Goal: Use online tool/utility

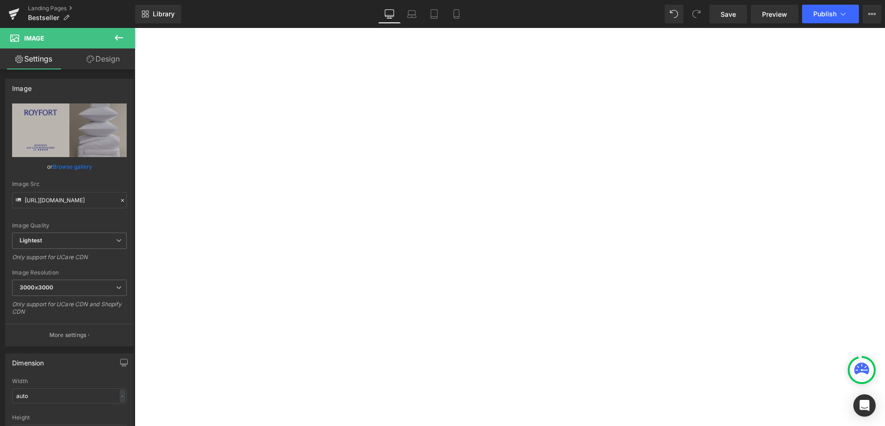
select select "Weiß"
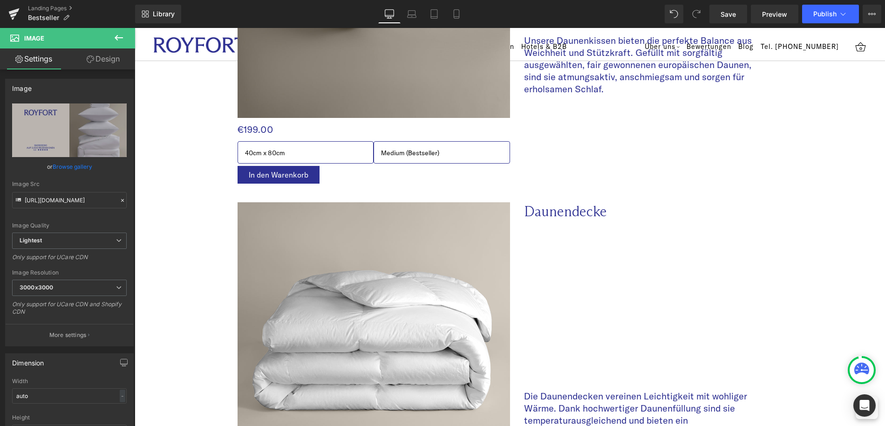
scroll to position [1137, 0]
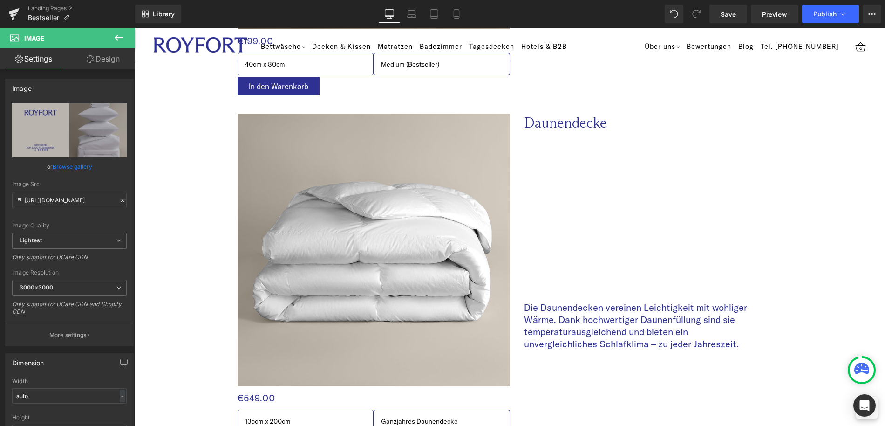
click at [329, 140] on img at bounding box center [374, 250] width 272 height 272
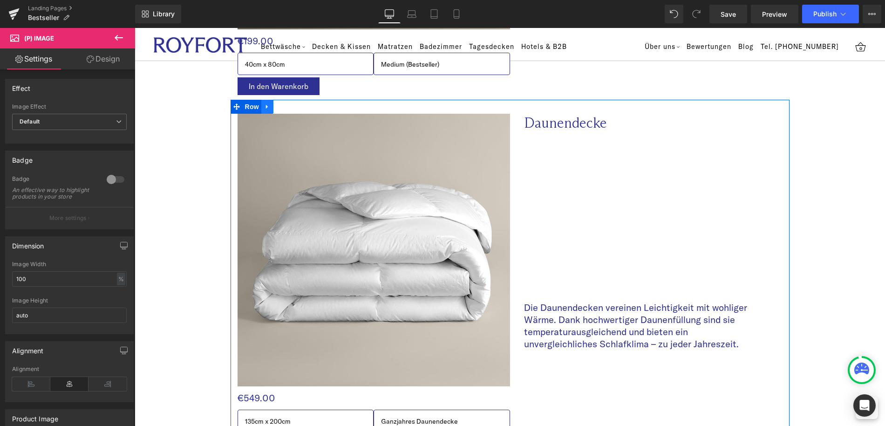
click at [270, 105] on icon at bounding box center [267, 106] width 7 height 7
click at [280, 107] on icon at bounding box center [279, 106] width 7 height 7
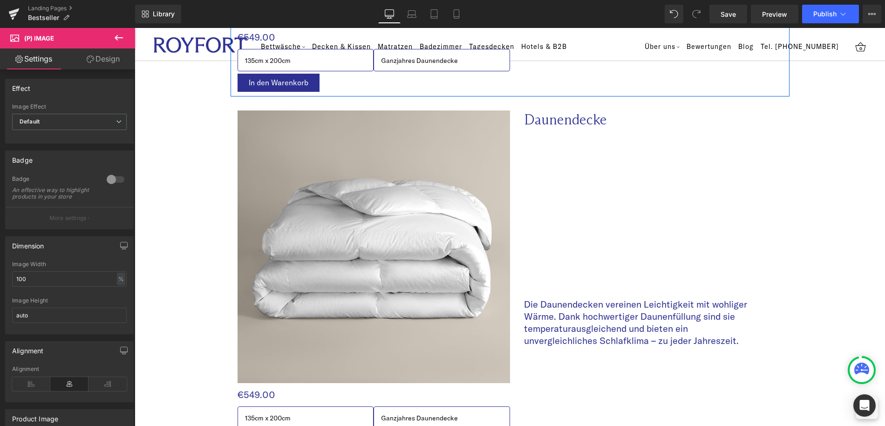
scroll to position [1529, 0]
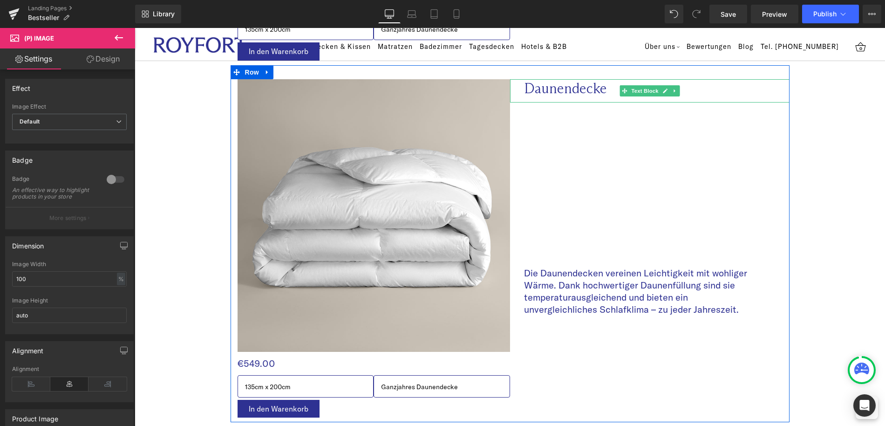
click at [546, 89] on span "Daunendecke" at bounding box center [565, 88] width 83 height 17
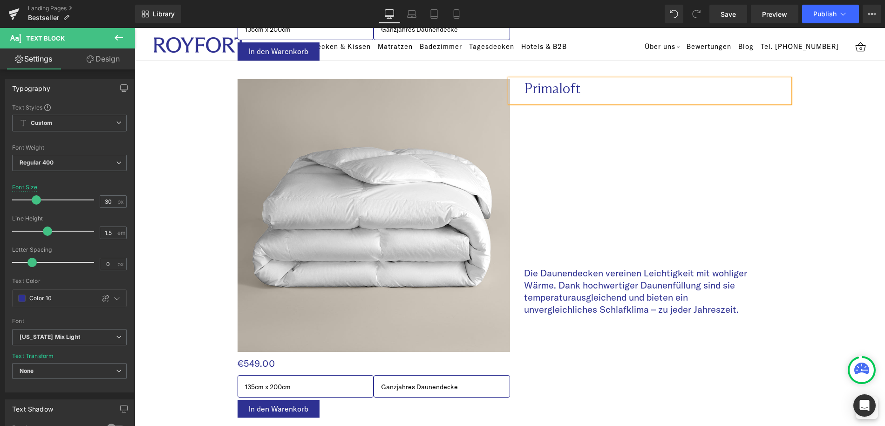
click at [565, 85] on span "Primaloft" at bounding box center [552, 88] width 56 height 17
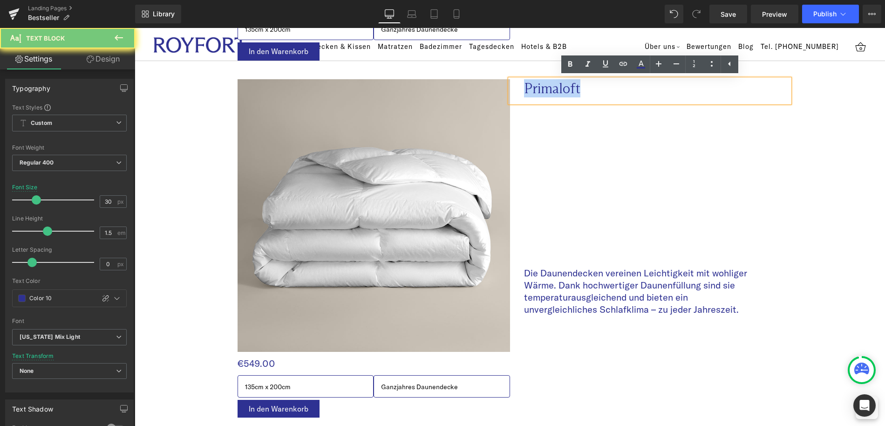
click at [565, 85] on span "Primaloft" at bounding box center [552, 88] width 56 height 17
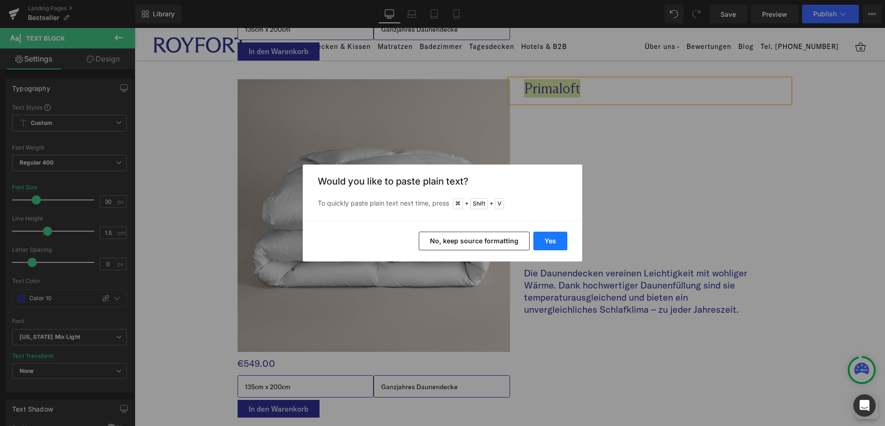
click at [553, 236] on button "Yes" at bounding box center [550, 240] width 34 height 19
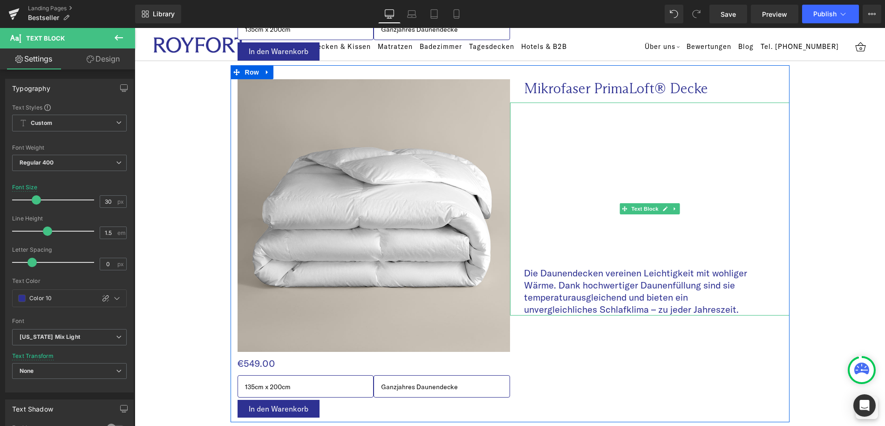
click at [566, 279] on p "Die Daunendecken vereinen Leichtigkeit mit wohliger Wärme. Dank hochwertiger Da…" at bounding box center [638, 291] width 228 height 48
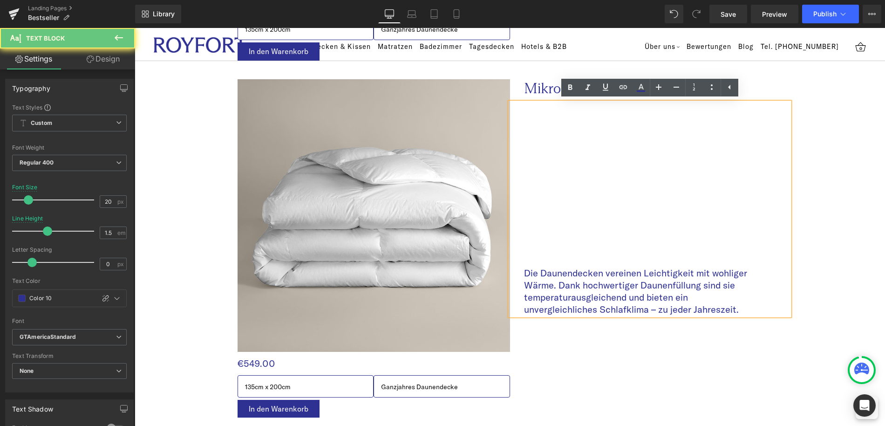
click at [566, 279] on p "Die Daunendecken vereinen Leichtigkeit mit wohliger Wärme. Dank hochwertiger Da…" at bounding box center [638, 291] width 228 height 48
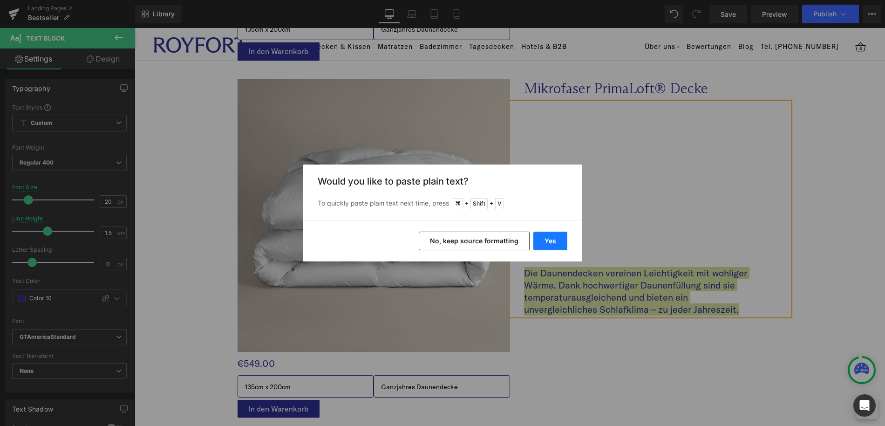
click at [542, 240] on button "Yes" at bounding box center [550, 240] width 34 height 19
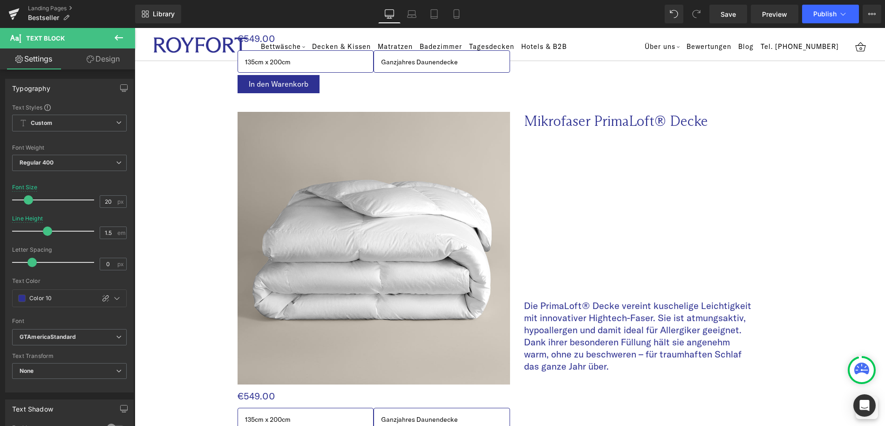
scroll to position [1524, 0]
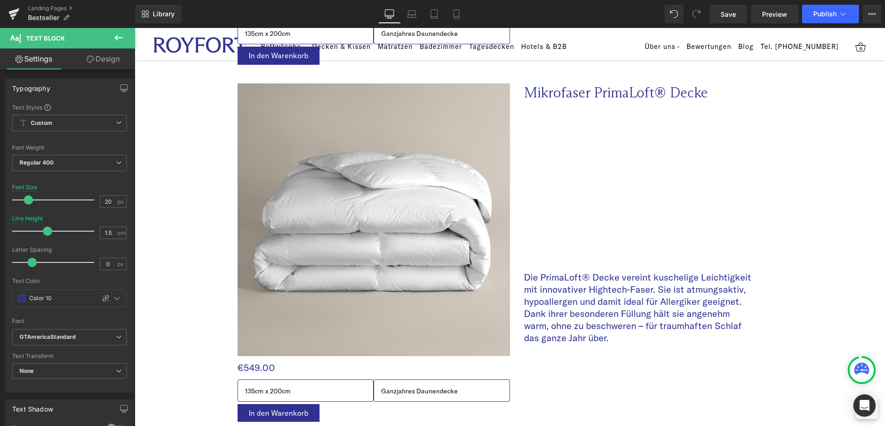
click at [357, 248] on img at bounding box center [374, 219] width 272 height 272
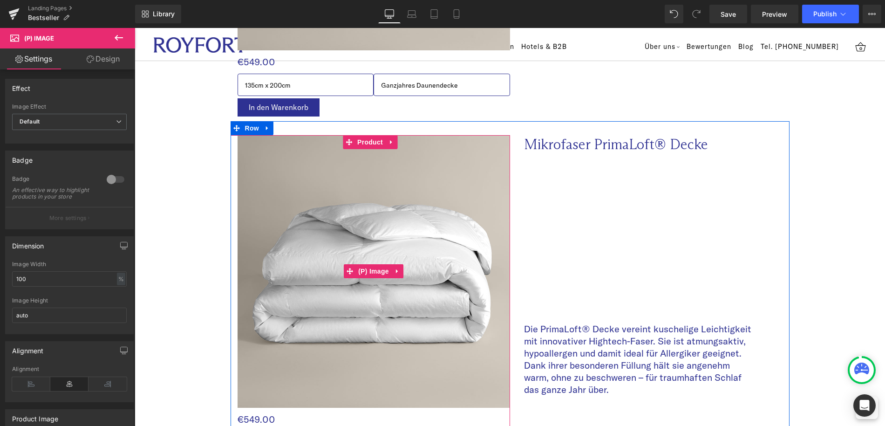
scroll to position [1465, 0]
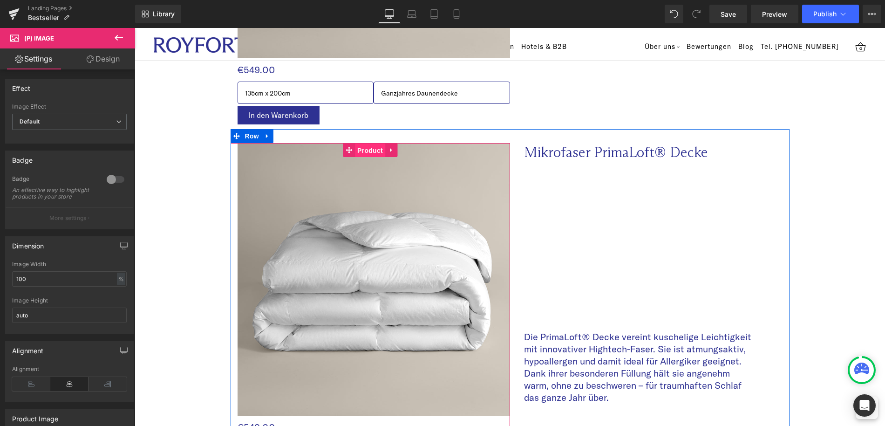
click at [373, 153] on span "Product" at bounding box center [370, 150] width 30 height 14
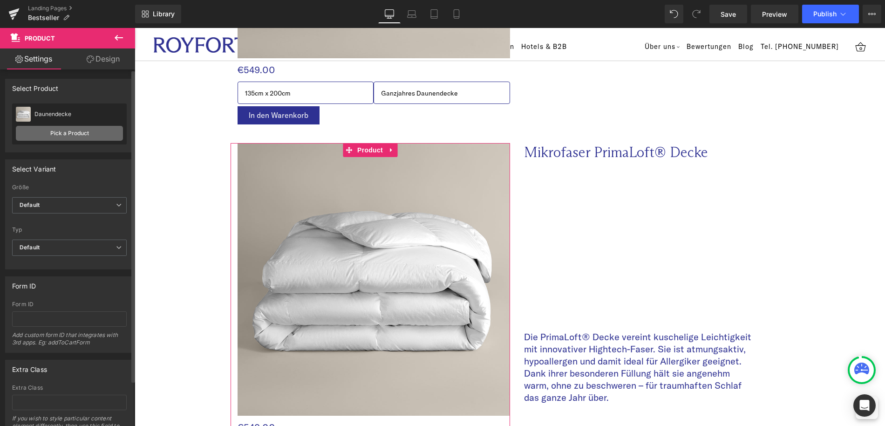
click at [60, 131] on link "Pick a Product" at bounding box center [69, 133] width 107 height 15
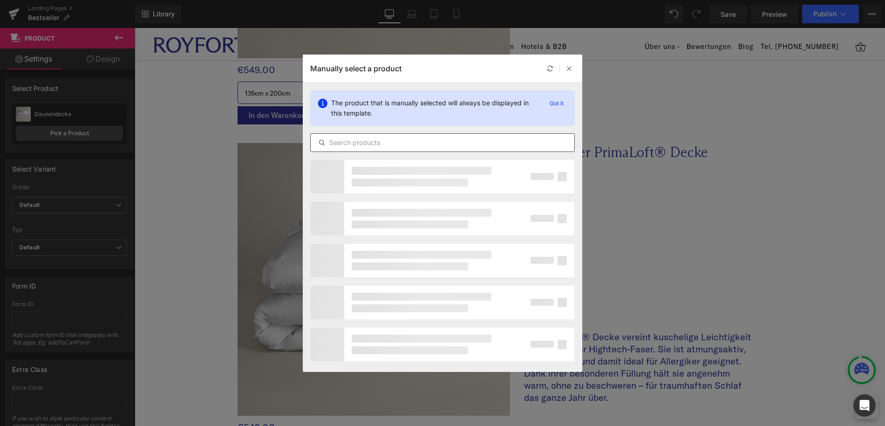
click at [392, 143] on input "text" at bounding box center [443, 142] width 264 height 11
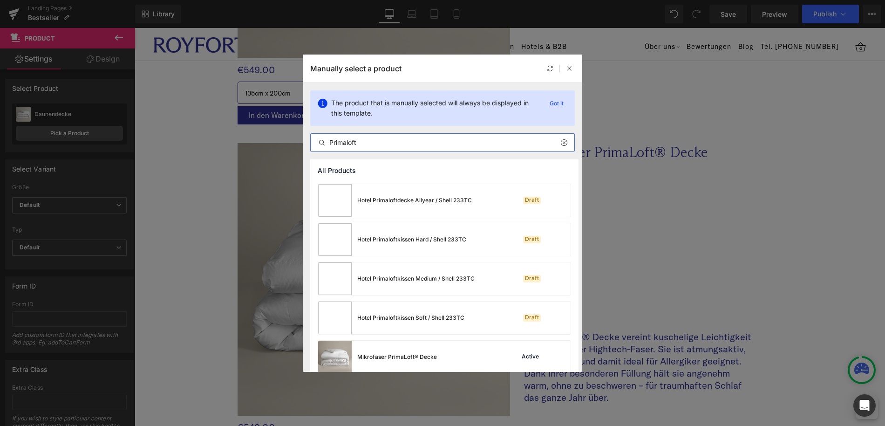
scroll to position [385, 0]
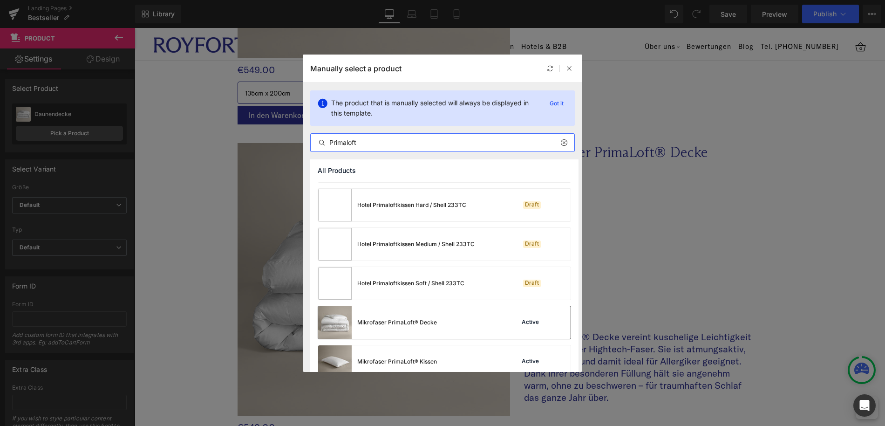
type input "Primaloft"
click at [423, 330] on div "Mikrofaser PrimaLoft® Decke" at bounding box center [377, 322] width 119 height 33
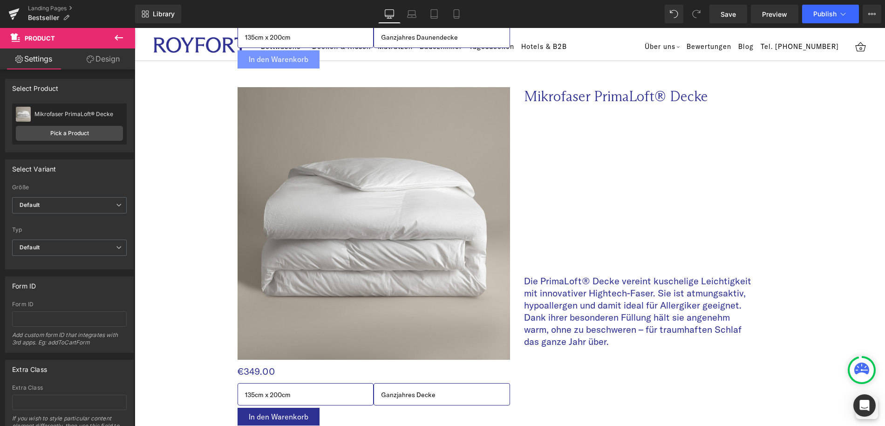
scroll to position [1517, 0]
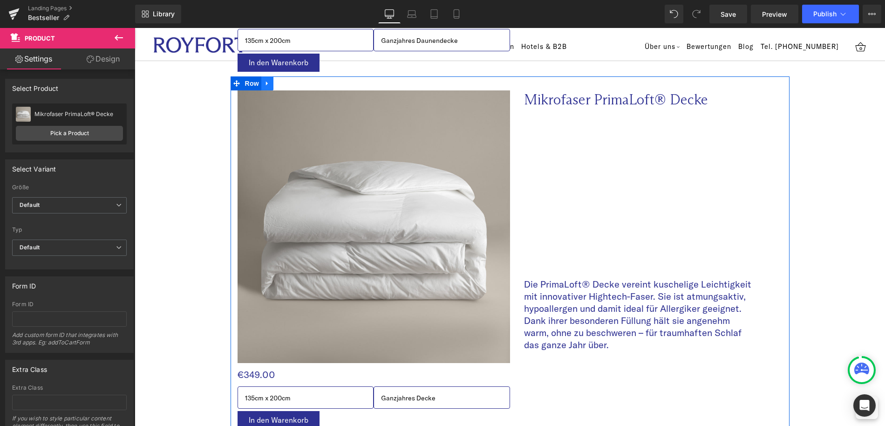
click at [270, 83] on icon at bounding box center [267, 83] width 7 height 7
click at [279, 85] on icon at bounding box center [279, 83] width 7 height 7
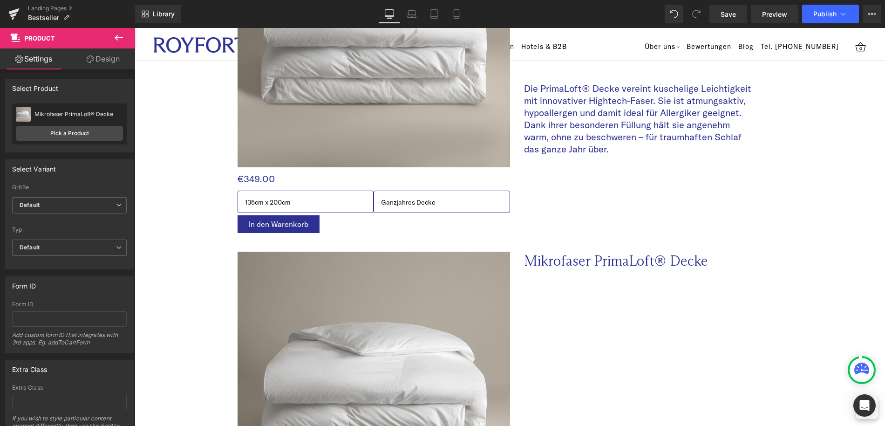
scroll to position [1718, 0]
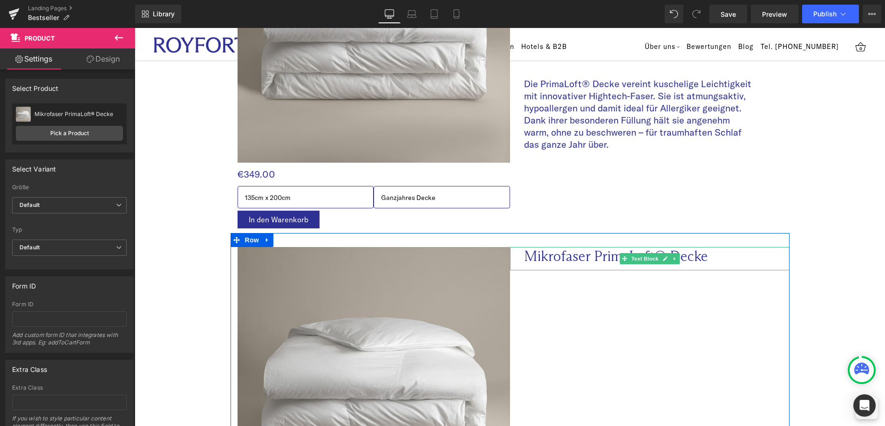
click at [561, 258] on p "Mikrofaser PrimaLoft® Decke" at bounding box center [636, 256] width 224 height 18
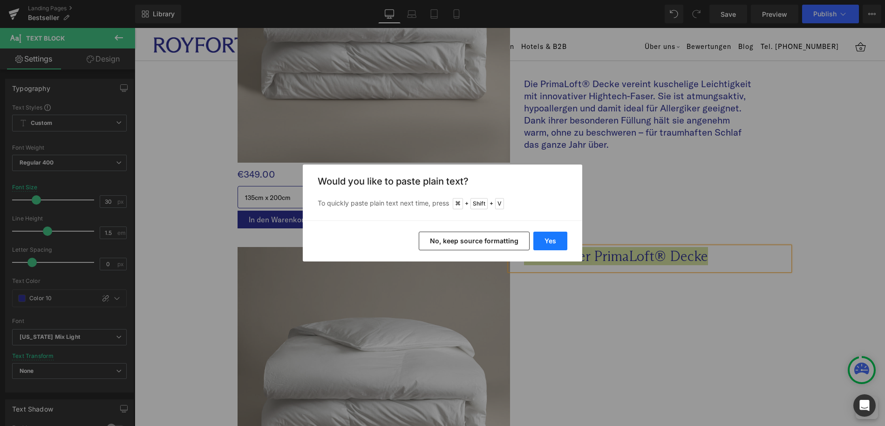
click at [566, 239] on button "Yes" at bounding box center [550, 240] width 34 height 19
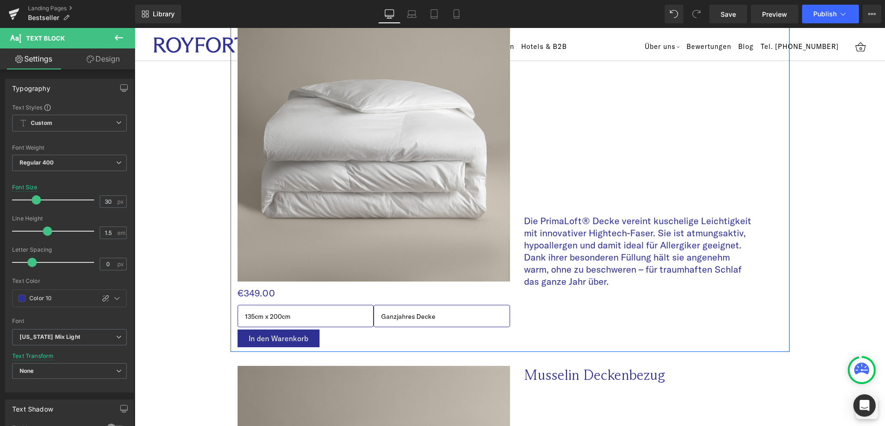
scroll to position [1964, 0]
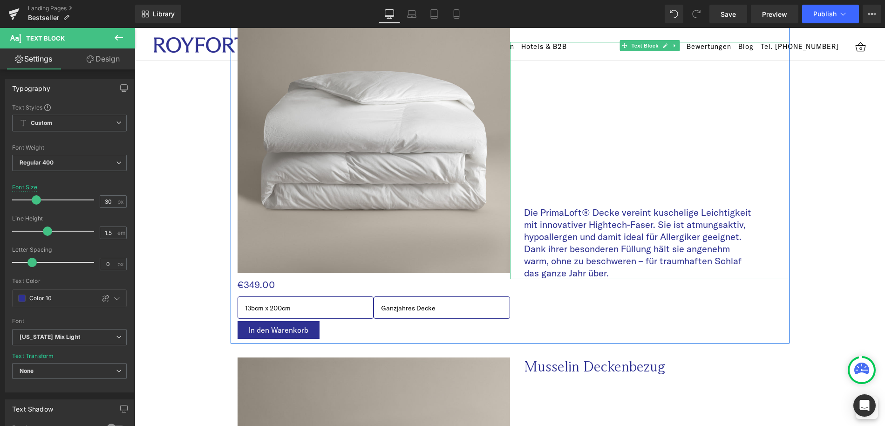
click at [582, 268] on p "Die PrimaLoft® Decke vereint kuschelige Leichtigkeit mit innovativer Hightech-F…" at bounding box center [638, 242] width 228 height 73
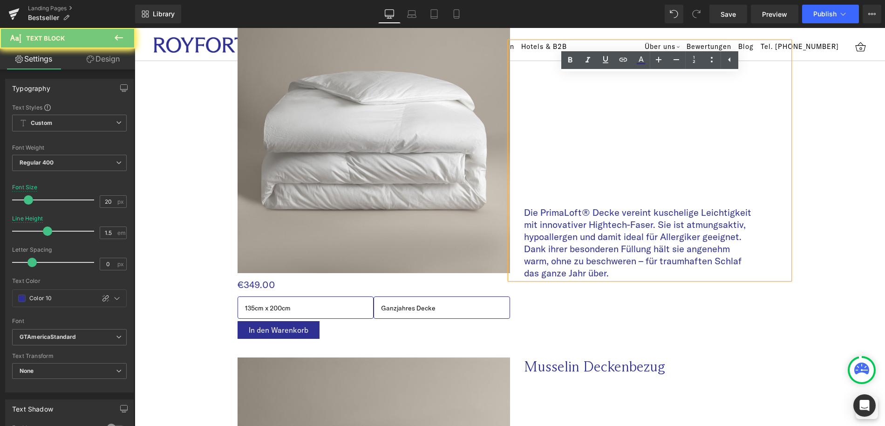
click at [582, 268] on p "Die PrimaLoft® Decke vereint kuschelige Leichtigkeit mit innovativer Hightech-F…" at bounding box center [638, 242] width 228 height 73
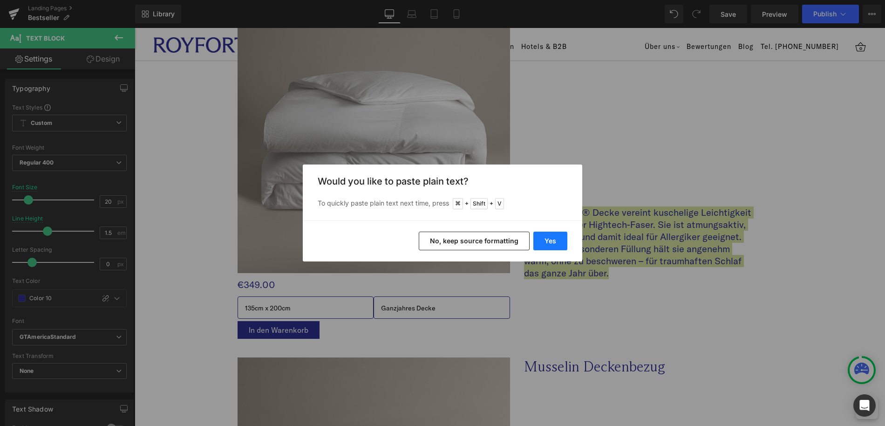
click at [543, 243] on button "Yes" at bounding box center [550, 240] width 34 height 19
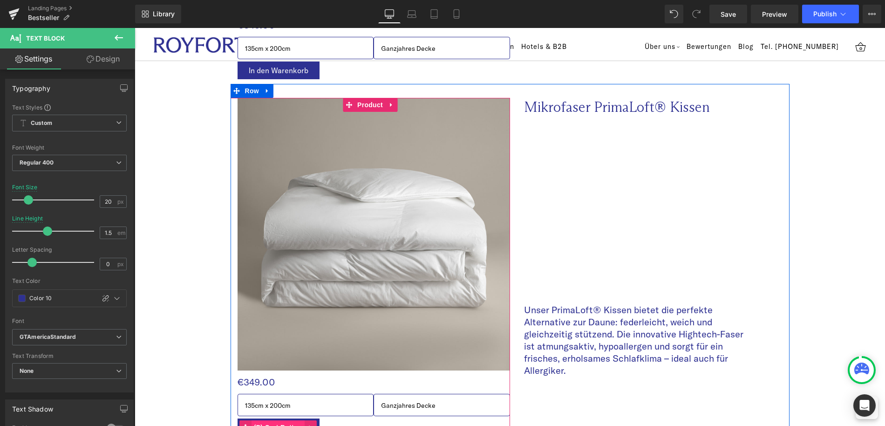
scroll to position [1861, 0]
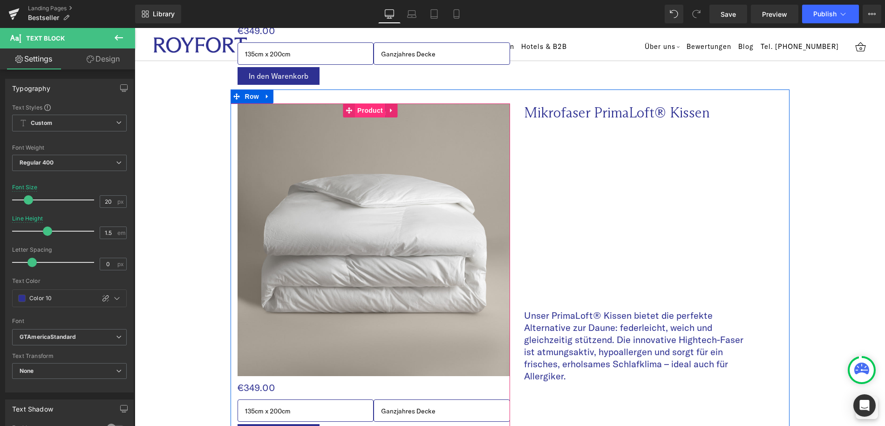
click at [369, 113] on span "Product" at bounding box center [370, 110] width 30 height 14
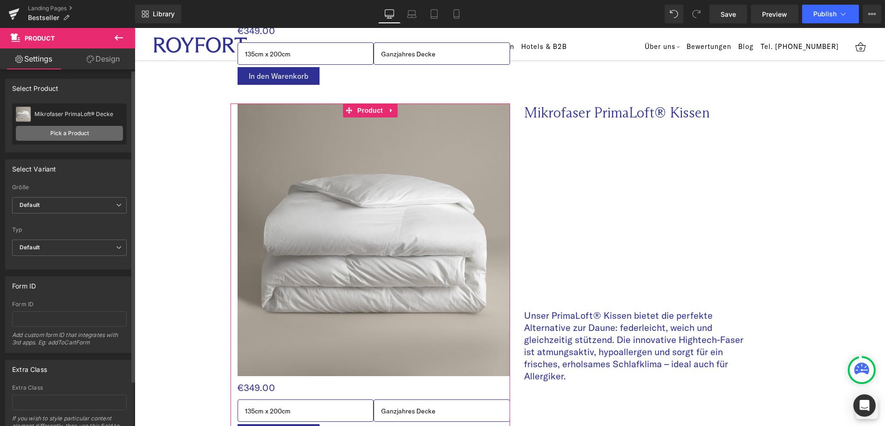
click at [61, 132] on link "Pick a Product" at bounding box center [69, 133] width 107 height 15
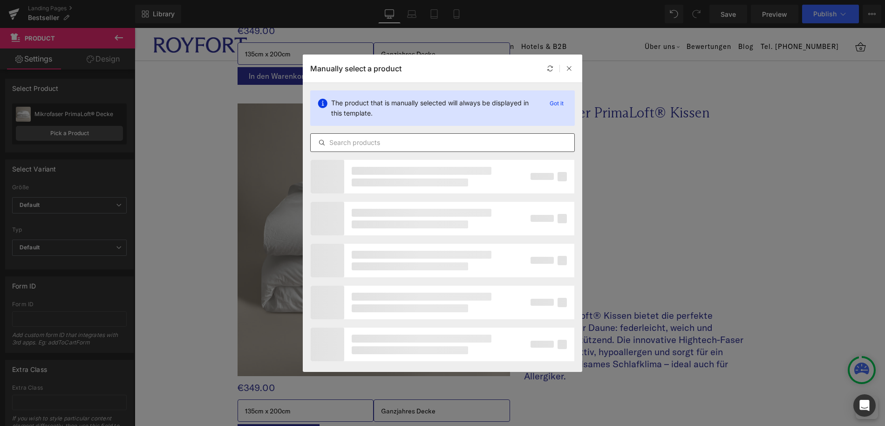
click at [394, 146] on input "text" at bounding box center [443, 142] width 264 height 11
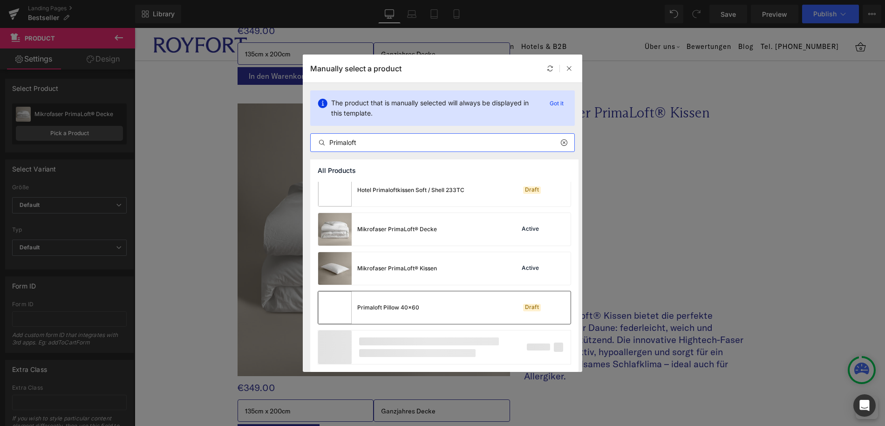
scroll to position [438, 0]
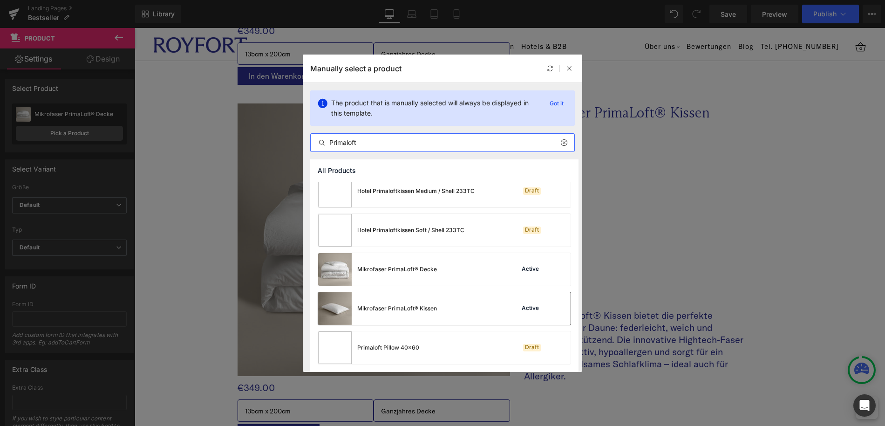
type input "Primaloft"
click at [425, 311] on div "Mikrofaser PrimaLoft® Kissen" at bounding box center [397, 308] width 80 height 8
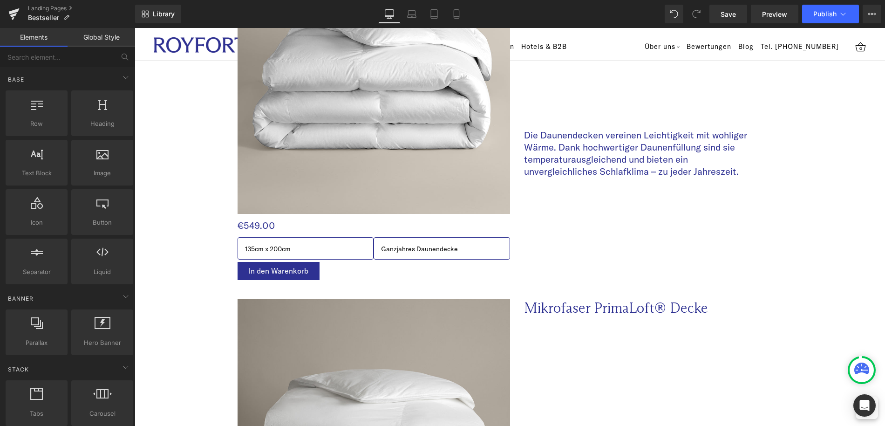
scroll to position [1308, 0]
click at [420, 15] on link "Laptop" at bounding box center [412, 14] width 22 height 19
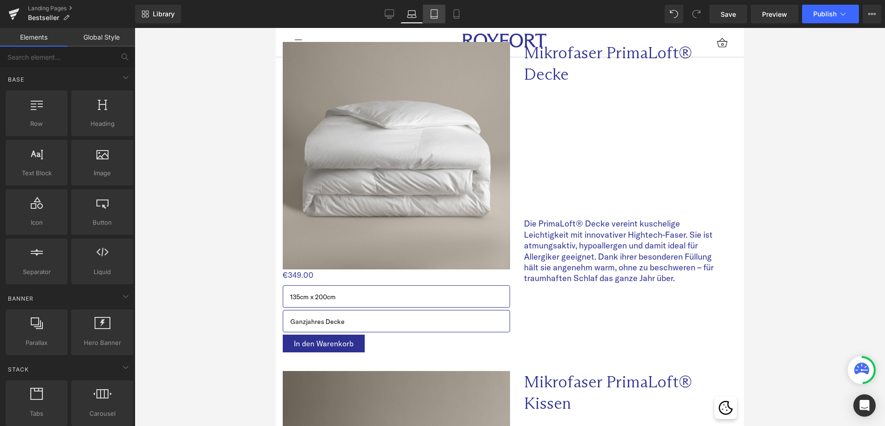
click at [440, 12] on link "Tablet" at bounding box center [434, 14] width 22 height 19
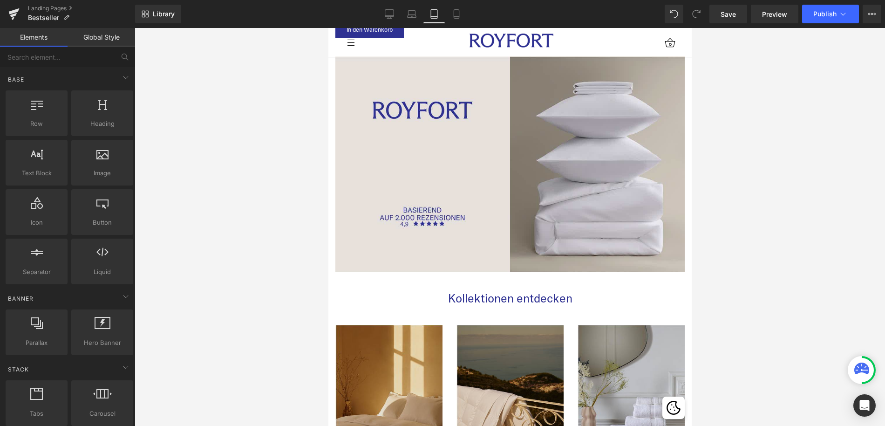
scroll to position [3190, 0]
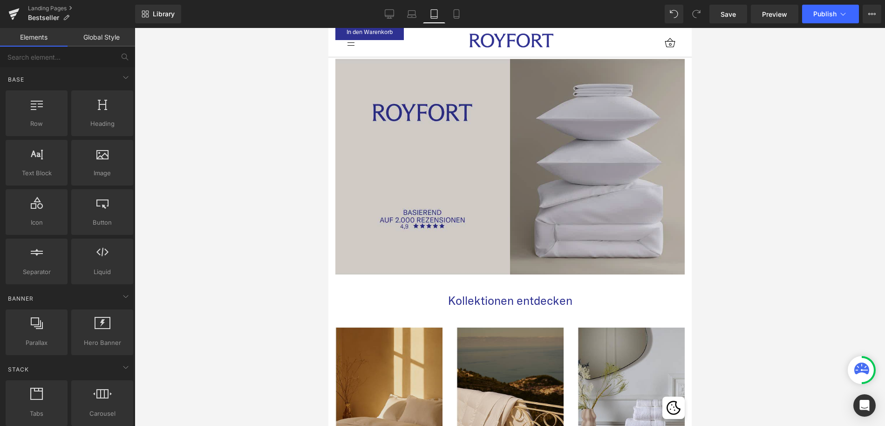
click at [391, 82] on img at bounding box center [509, 167] width 349 height 216
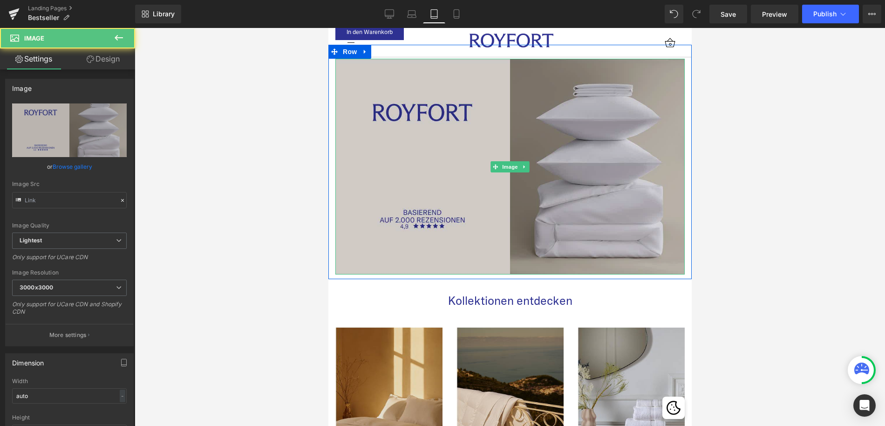
type input "[URL][DOMAIN_NAME]"
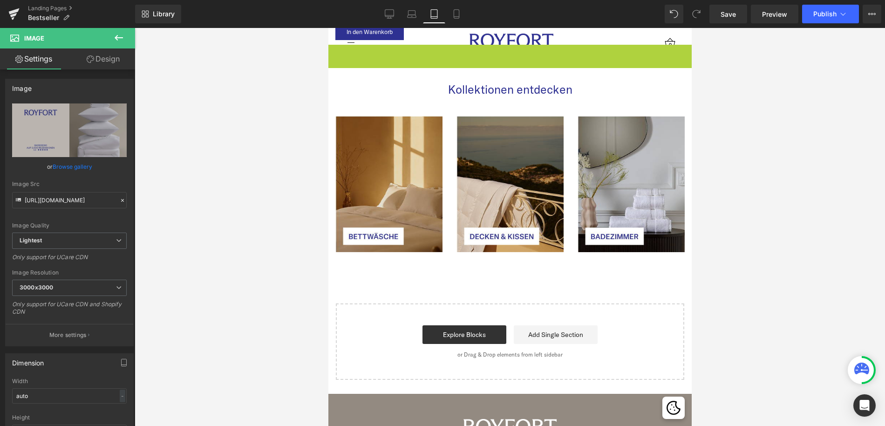
scroll to position [3153, 0]
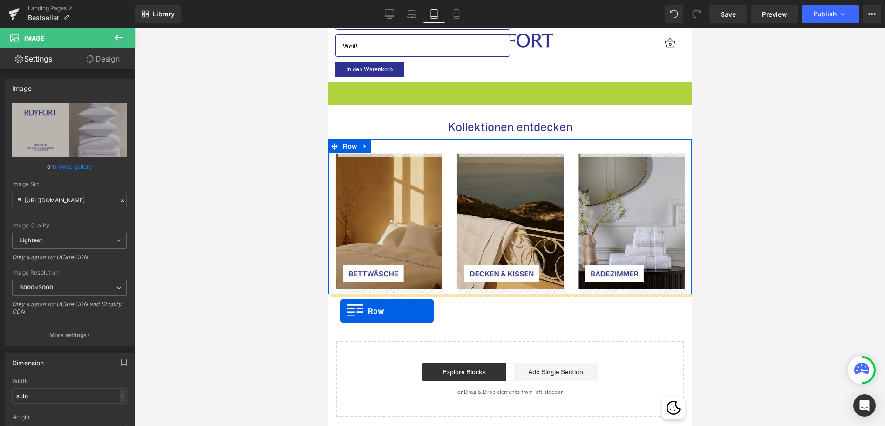
drag, startPoint x: 333, startPoint y: 52, endPoint x: 340, endPoint y: 311, distance: 259.0
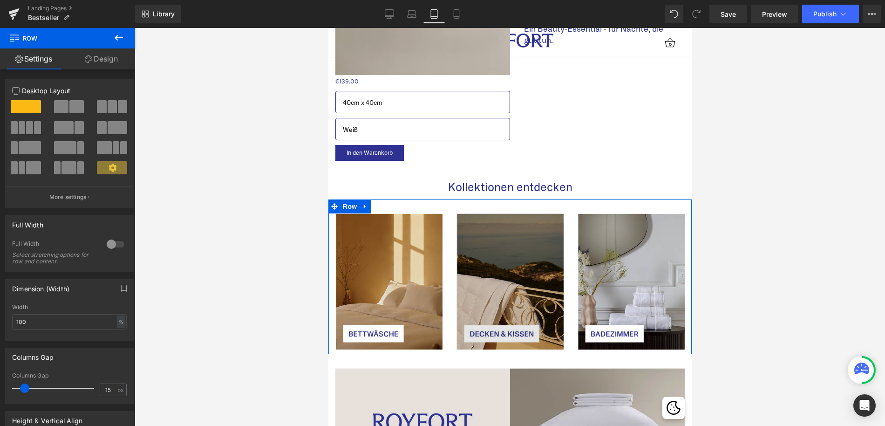
scroll to position [3071, 0]
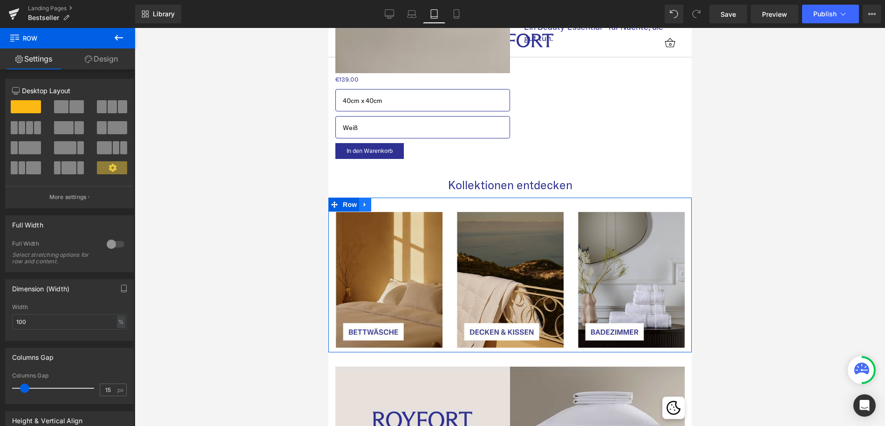
click at [367, 207] on icon at bounding box center [364, 204] width 7 height 7
click at [373, 207] on link at bounding box center [377, 204] width 12 height 14
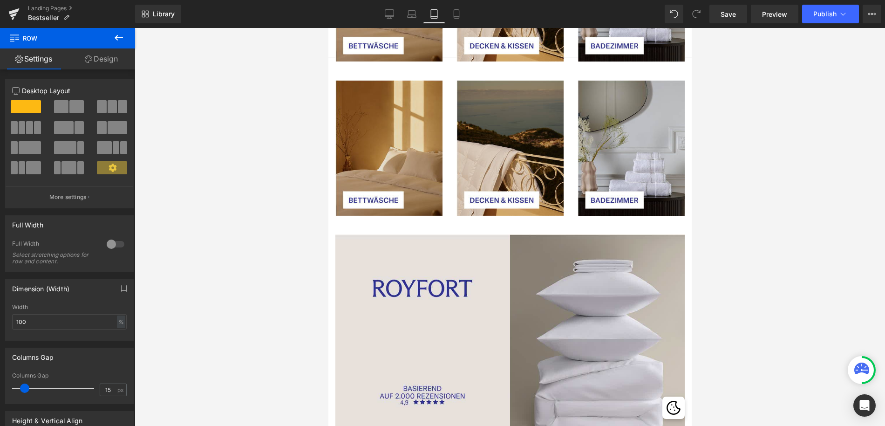
scroll to position [3358, 0]
